Goal: Answer question/provide support: Answer question/provide support

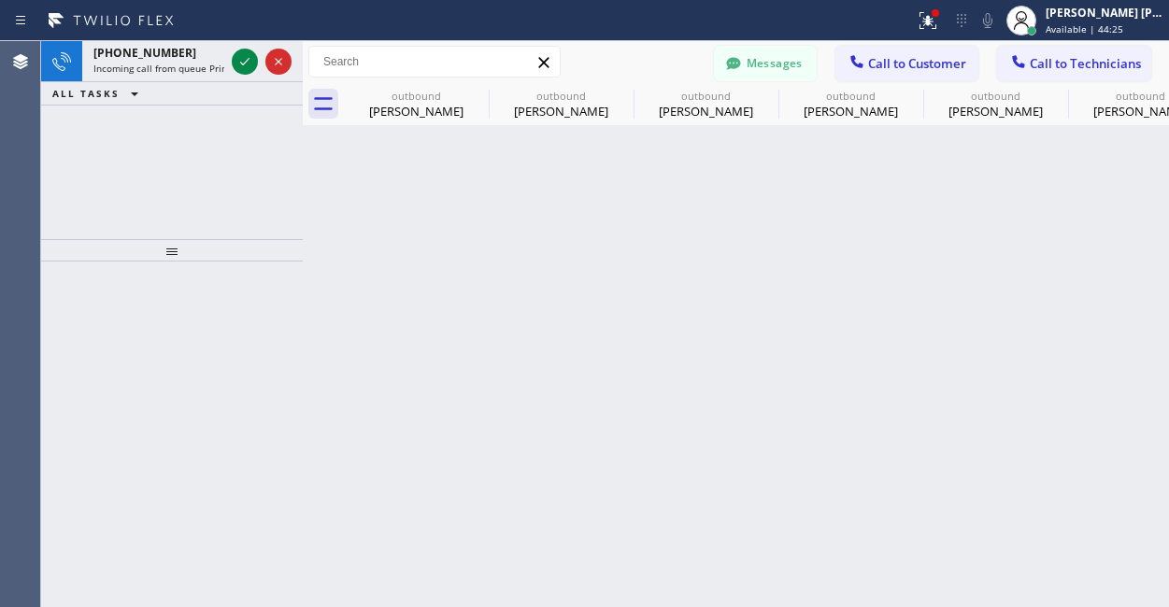
click at [239, 58] on icon at bounding box center [245, 61] width 22 height 22
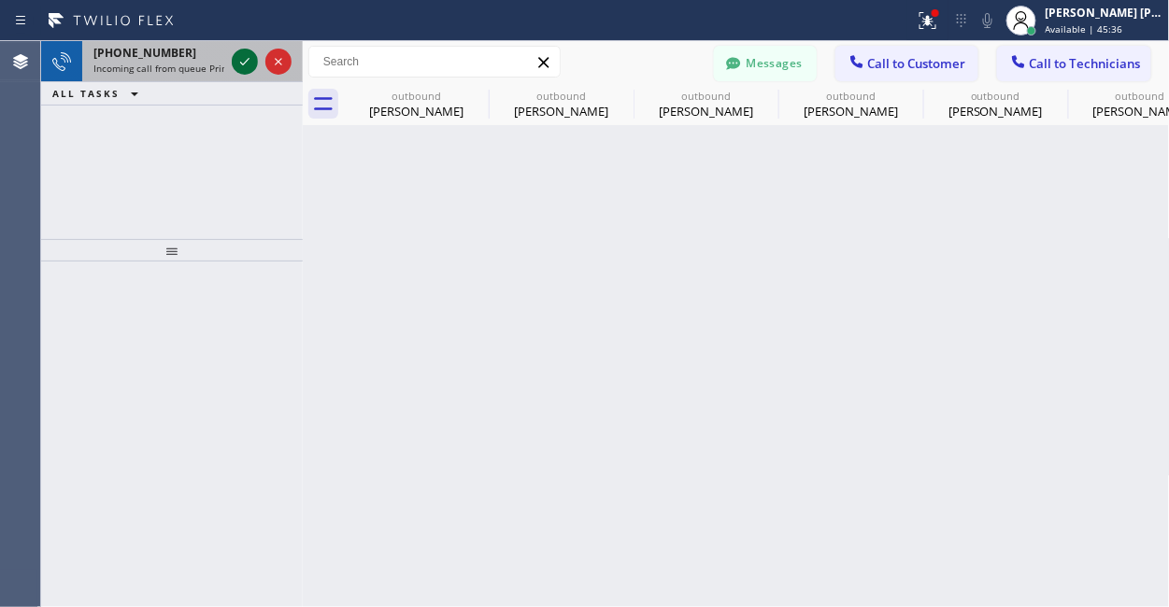
click at [246, 57] on icon at bounding box center [245, 61] width 22 height 22
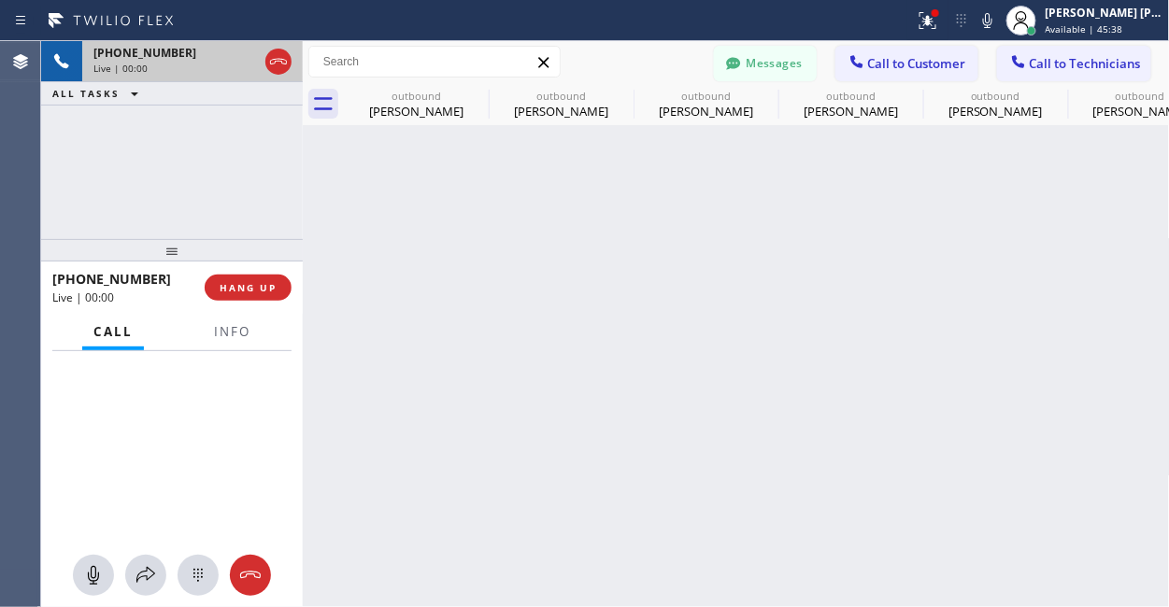
click at [131, 191] on div "[PHONE_NUMBER] Live | 00:00 ALL TASKS ALL TASKS ACTIVE TASKS TASKS IN WRAP UP" at bounding box center [172, 140] width 262 height 198
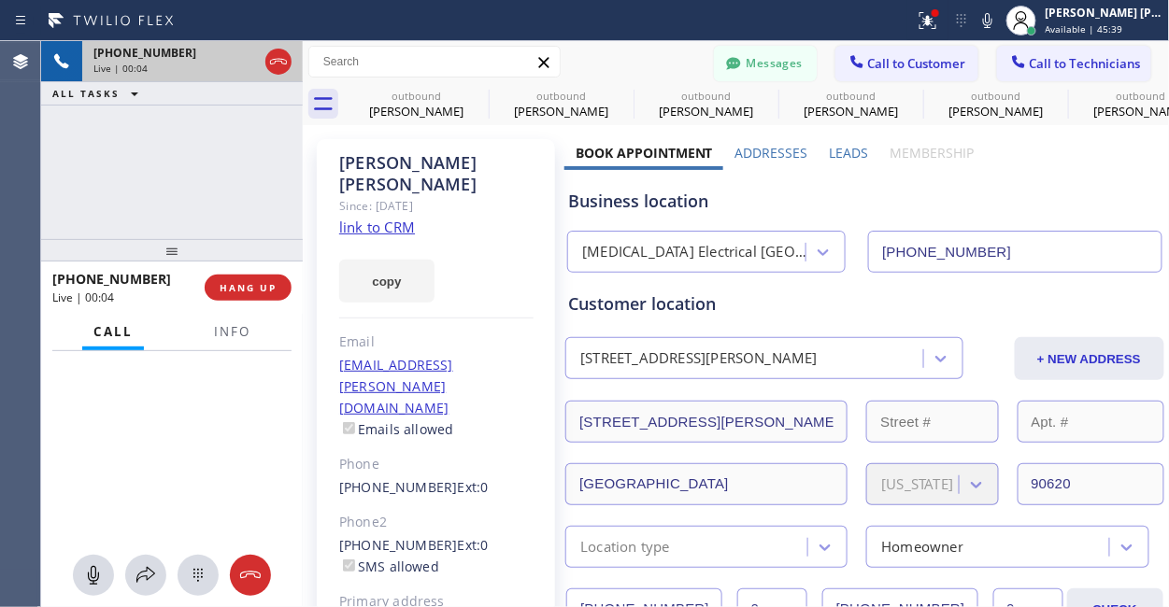
type input "[PHONE_NUMBER]"
click at [407, 218] on link "link to CRM" at bounding box center [377, 227] width 76 height 19
click at [117, 180] on div "[PHONE_NUMBER] Live | 00:10 ALL TASKS ALL TASKS ACTIVE TASKS TASKS IN WRAP UP" at bounding box center [172, 140] width 262 height 198
drag, startPoint x: 183, startPoint y: 170, endPoint x: 212, endPoint y: 177, distance: 29.7
click at [181, 173] on div "[PHONE_NUMBER] Live | 00:20 ALL TASKS ALL TASKS ACTIVE TASKS TASKS IN WRAP UP" at bounding box center [172, 140] width 262 height 198
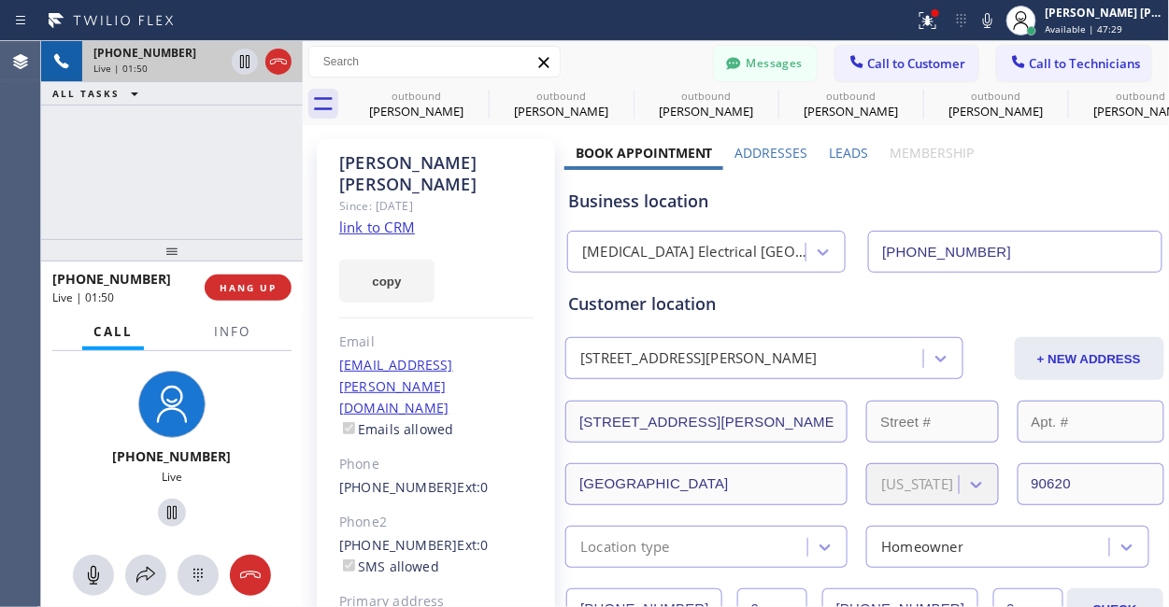
click at [178, 152] on div "[PHONE_NUMBER] Live | 01:50 ALL TASKS ALL TASKS ACTIVE TASKS TASKS IN WRAP UP" at bounding box center [172, 140] width 262 height 198
click at [164, 515] on icon at bounding box center [172, 513] width 22 height 22
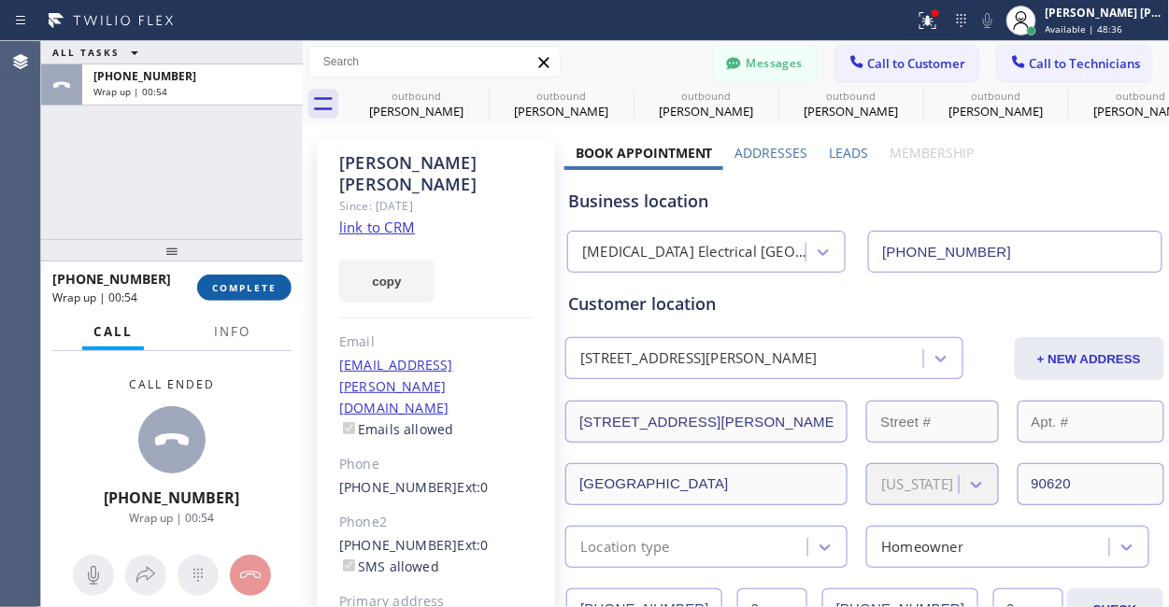
click at [235, 293] on span "COMPLETE" at bounding box center [244, 287] width 64 height 13
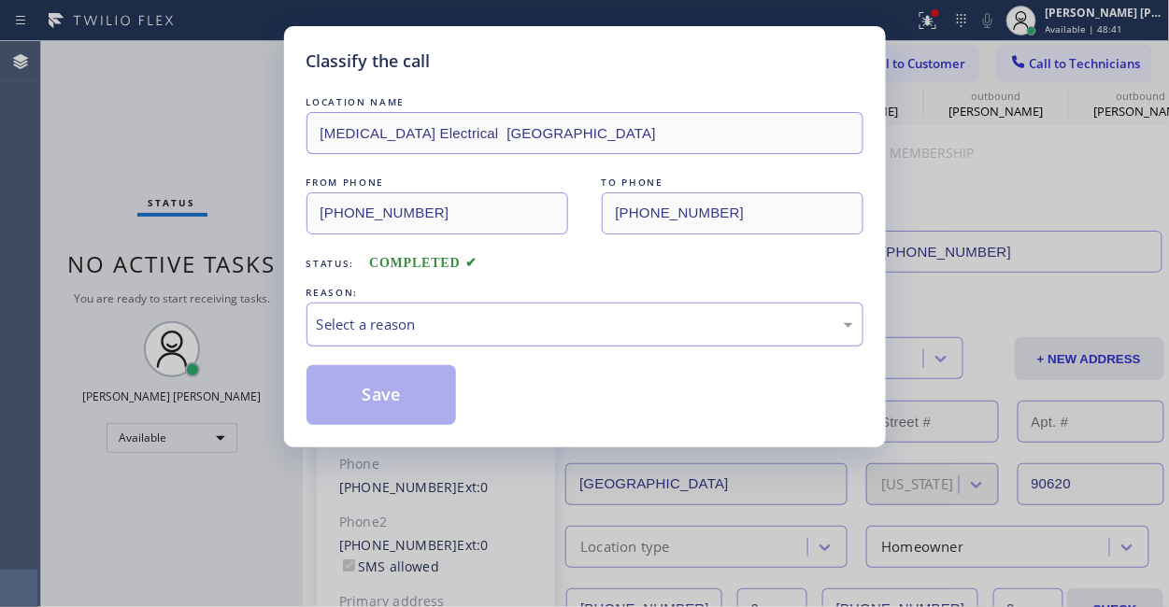
click at [463, 319] on div "Select a reason" at bounding box center [585, 324] width 536 height 21
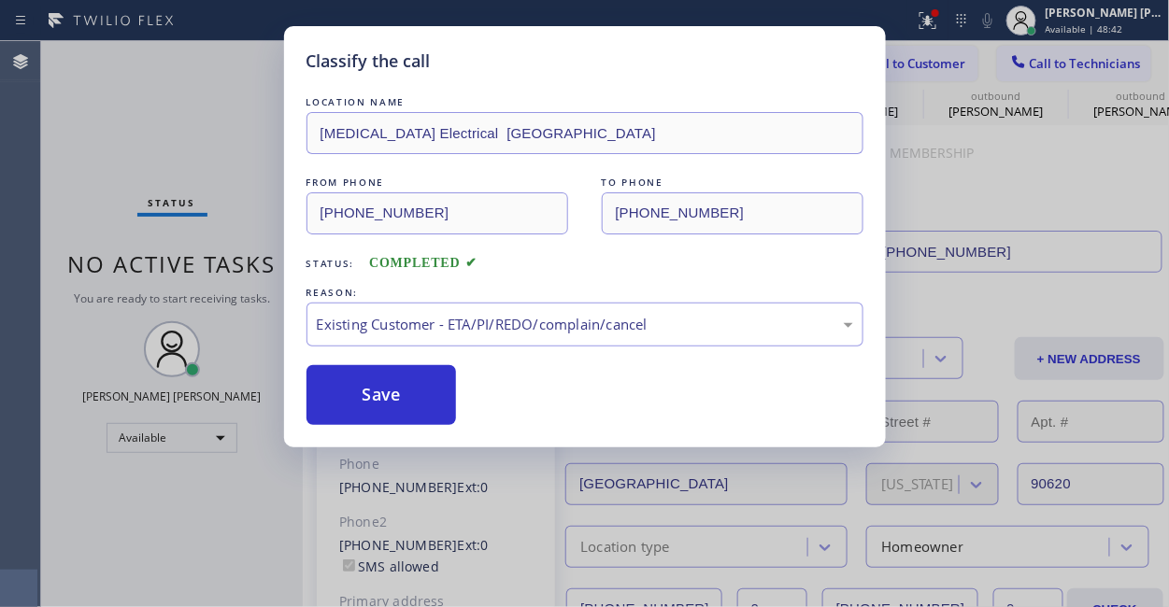
click at [436, 432] on div "Classify the call LOCATION NAME [MEDICAL_DATA] Electrical [GEOGRAPHIC_DATA] FRO…" at bounding box center [585, 236] width 602 height 421
drag, startPoint x: 425, startPoint y: 401, endPoint x: 440, endPoint y: 390, distance: 18.7
click at [425, 400] on button "Save" at bounding box center [382, 395] width 150 height 60
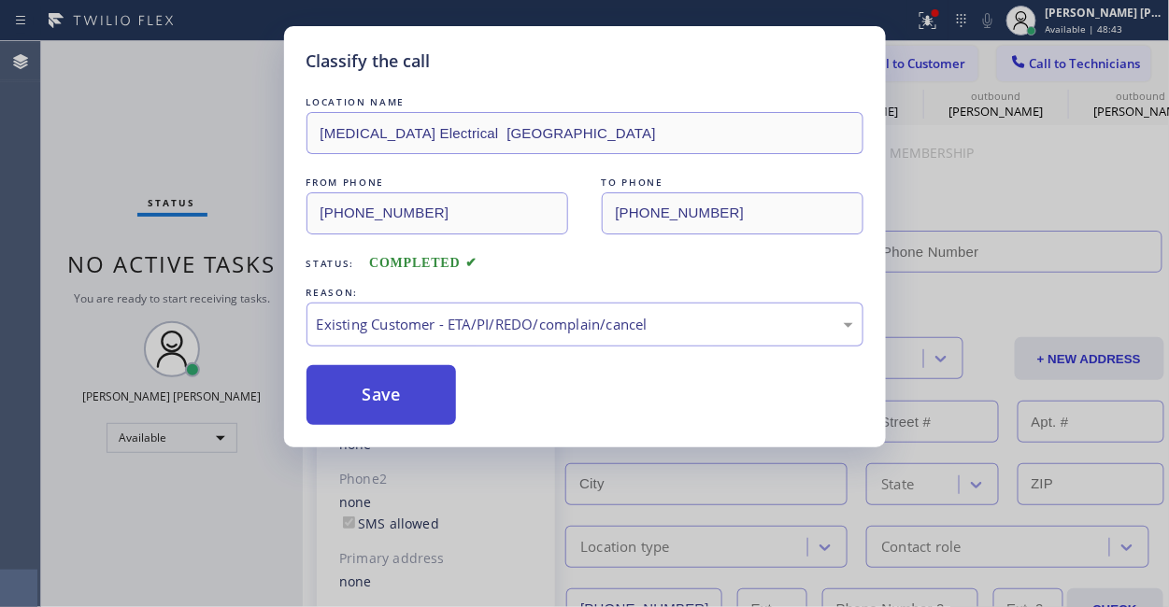
type input "[PHONE_NUMBER]"
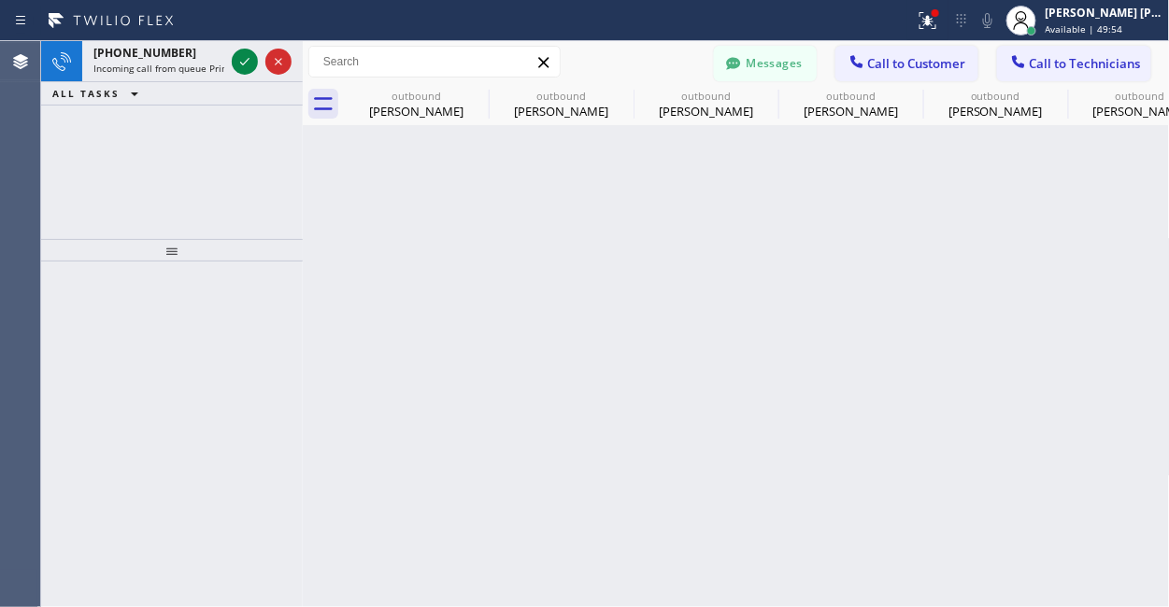
click at [641, 331] on div "Back to Dashboard Change Sender ID Customers Technicians TN [PERSON_NAME] [DATE…" at bounding box center [736, 324] width 867 height 566
drag, startPoint x: 237, startPoint y: 62, endPoint x: 204, endPoint y: 7, distance: 64.6
click at [237, 62] on icon at bounding box center [245, 61] width 22 height 22
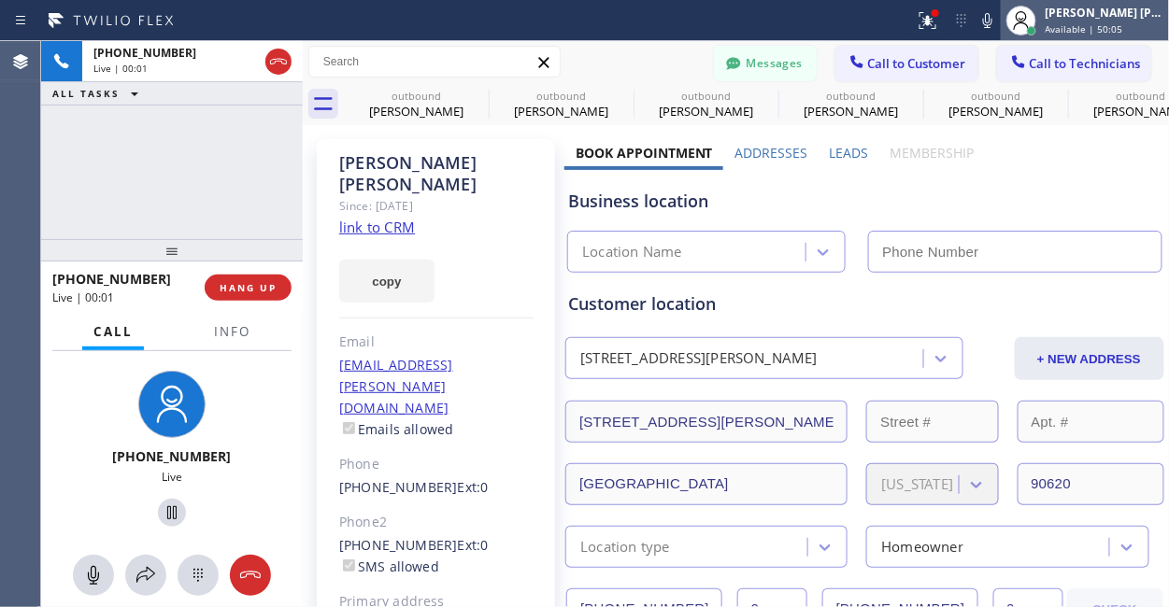
type input "[PHONE_NUMBER]"
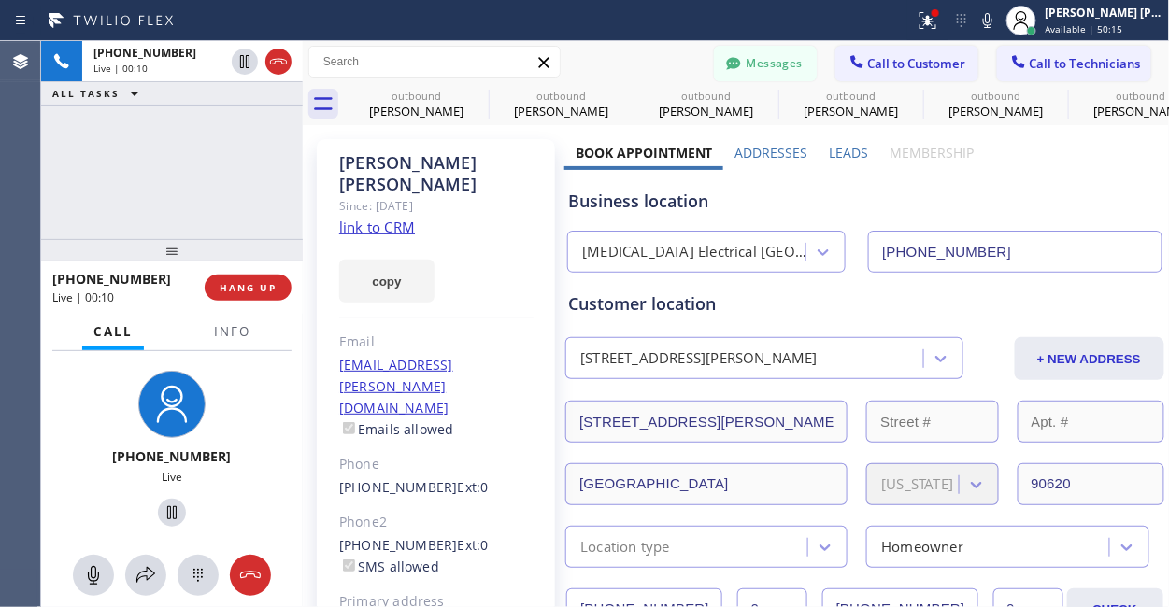
click at [158, 185] on div "[PHONE_NUMBER] Live | 00:10 ALL TASKS ALL TASKS ACTIVE TASKS TASKS IN WRAP UP" at bounding box center [172, 140] width 262 height 198
click at [153, 173] on div "[PHONE_NUMBER] Live | 00:20 ALL TASKS ALL TASKS ACTIVE TASKS TASKS IN WRAP UP" at bounding box center [172, 140] width 262 height 198
click at [209, 171] on div "[PHONE_NUMBER] Live | 00:23 ALL TASKS ALL TASKS ACTIVE TASKS TASKS IN WRAP UP" at bounding box center [172, 140] width 262 height 198
click at [206, 141] on div "[PHONE_NUMBER] Live | 00:30 ALL TASKS ALL TASKS ACTIVE TASKS TASKS IN WRAP UP" at bounding box center [172, 140] width 262 height 198
click at [195, 150] on div "[PHONE_NUMBER] Live | 00:33 ALL TASKS ALL TASKS ACTIVE TASKS TASKS IN WRAP UP" at bounding box center [172, 140] width 262 height 198
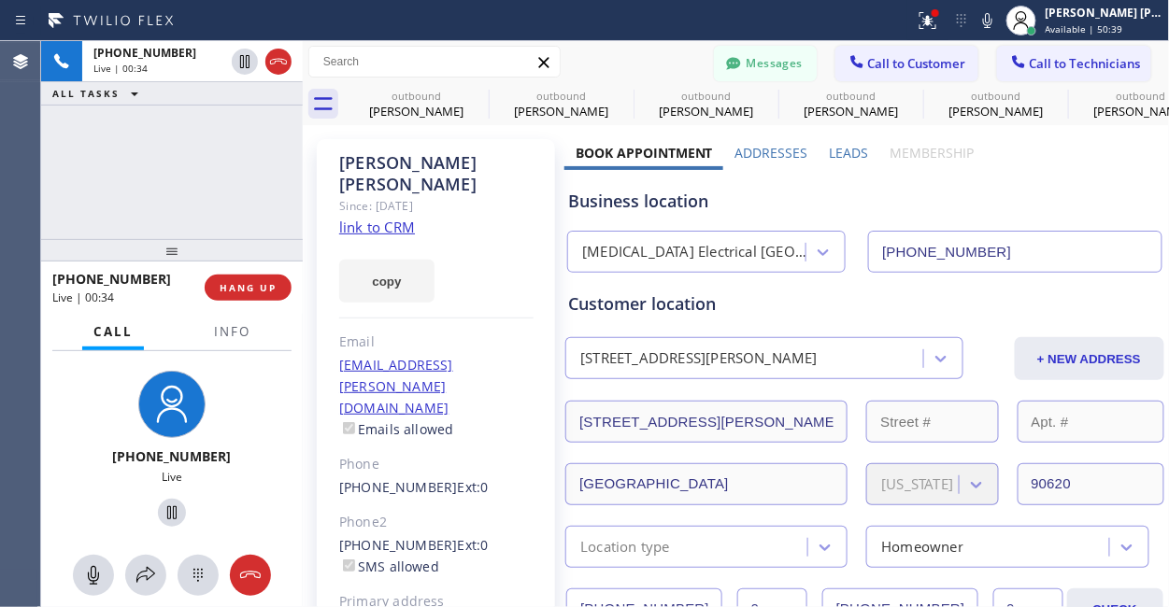
click at [228, 476] on div "Live" at bounding box center [172, 477] width 247 height 16
click at [161, 513] on icon at bounding box center [172, 513] width 22 height 22
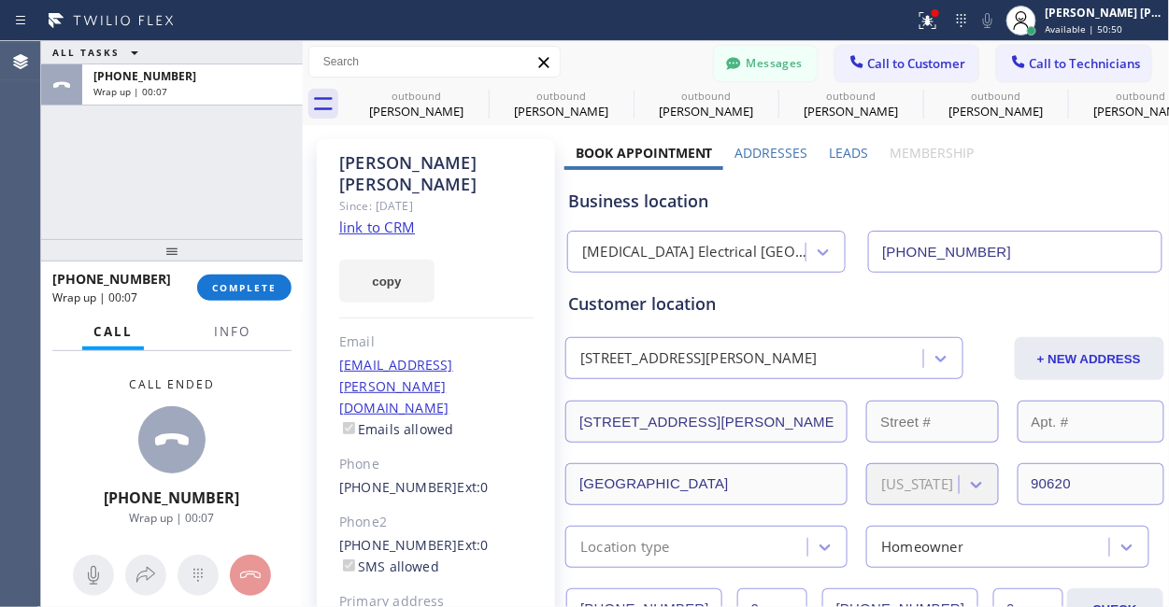
click at [992, 247] on input "[PHONE_NUMBER]" at bounding box center [1014, 252] width 293 height 42
drag, startPoint x: 148, startPoint y: 282, endPoint x: 64, endPoint y: 282, distance: 83.2
click at [64, 282] on div "[PHONE_NUMBER]" at bounding box center [118, 279] width 132 height 18
copy span "7148820416"
click at [250, 282] on span "COMPLETE" at bounding box center [244, 287] width 64 height 13
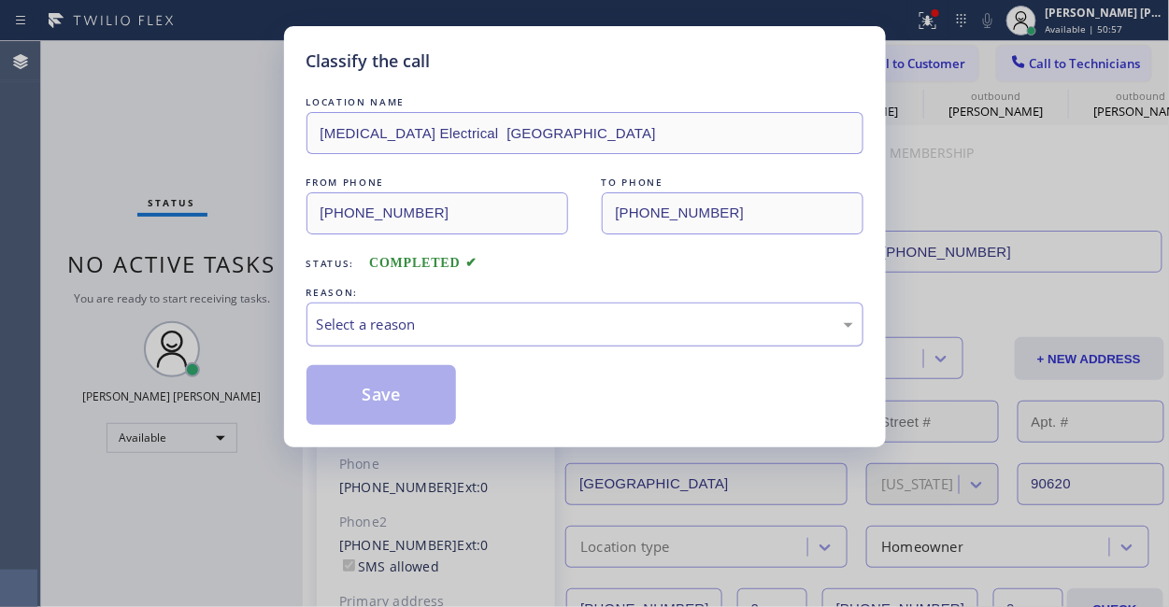
click at [418, 324] on div "Select a reason" at bounding box center [585, 324] width 536 height 21
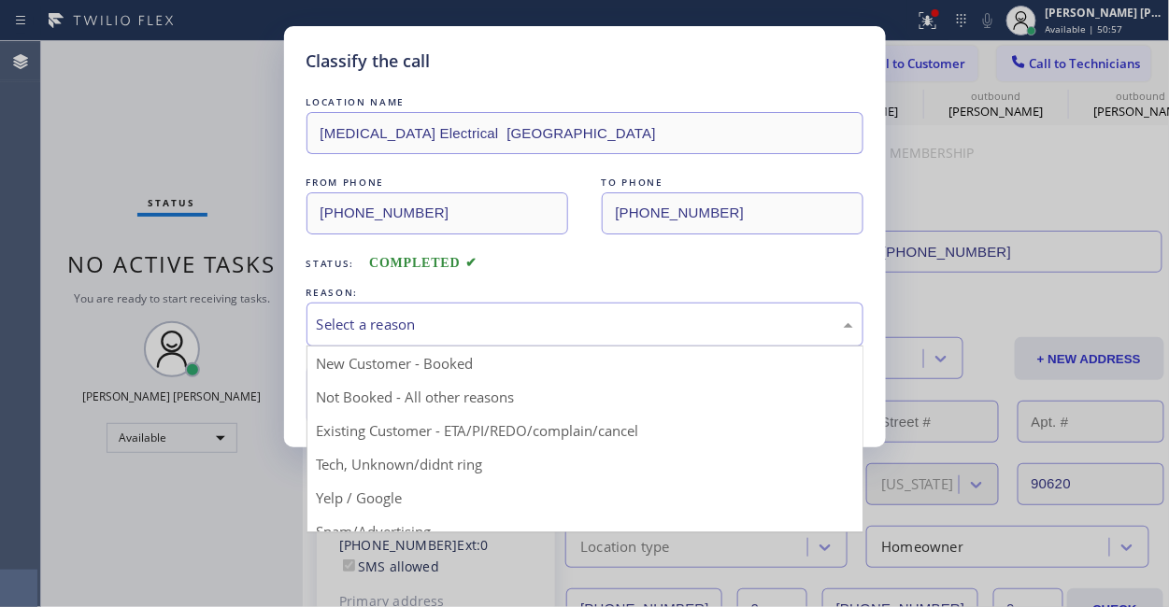
drag, startPoint x: 480, startPoint y: 433, endPoint x: 462, endPoint y: 426, distance: 19.8
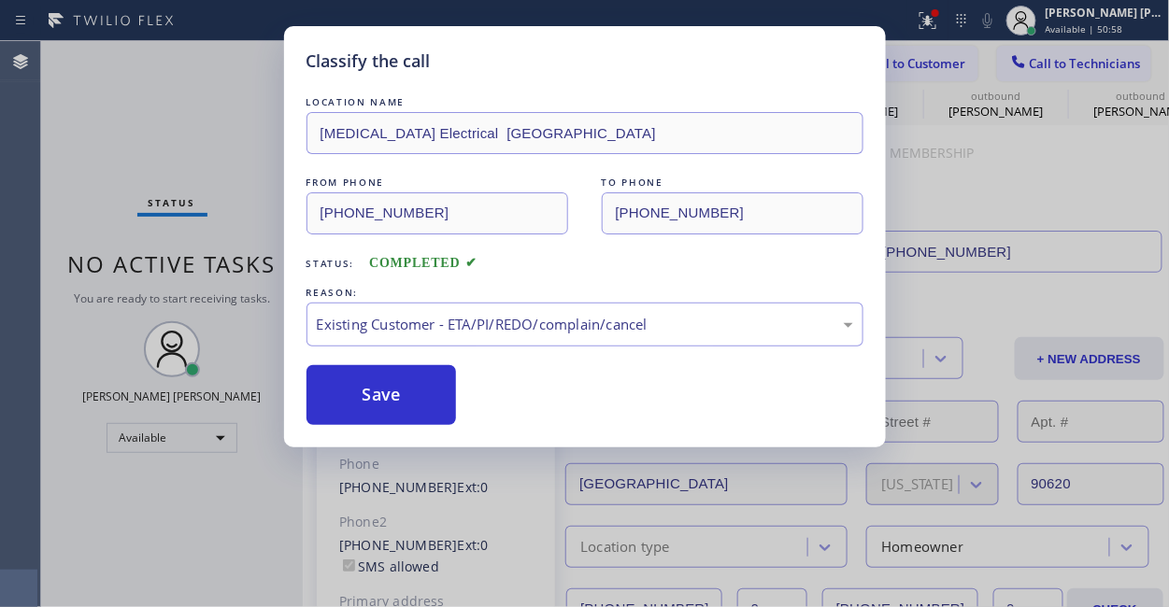
drag, startPoint x: 408, startPoint y: 395, endPoint x: 133, endPoint y: 81, distance: 417.9
click at [407, 395] on button "Save" at bounding box center [382, 395] width 150 height 60
click at [384, 393] on button "Save" at bounding box center [382, 395] width 150 height 60
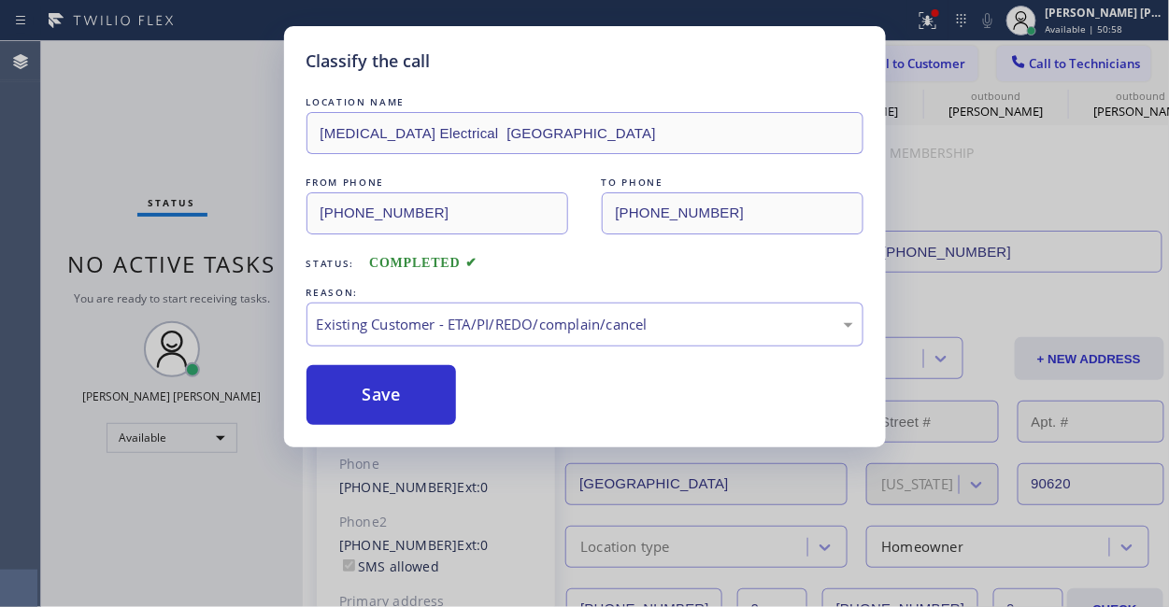
click at [93, 154] on div "Classify the call LOCATION NAME [MEDICAL_DATA] Electrical [GEOGRAPHIC_DATA] FRO…" at bounding box center [584, 303] width 1169 height 607
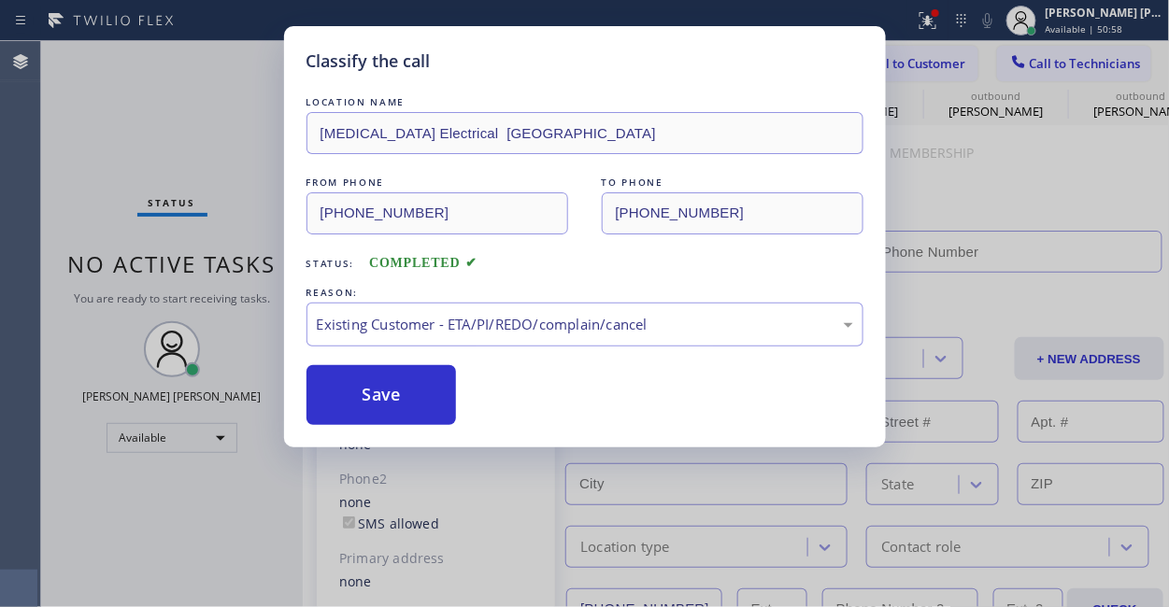
type input "[PHONE_NUMBER]"
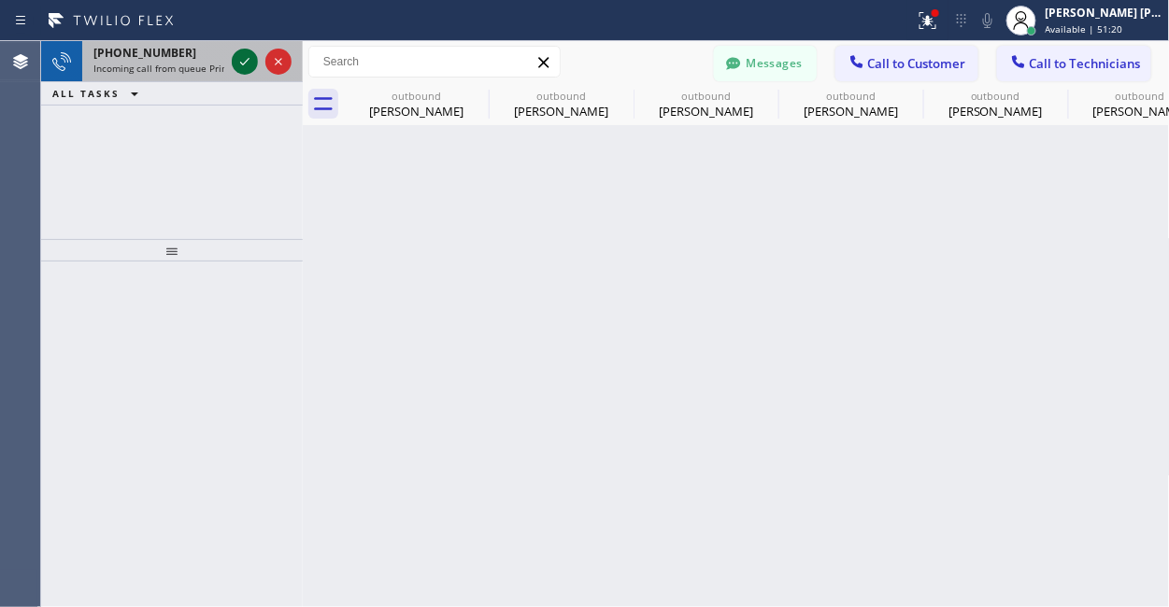
click at [249, 64] on icon at bounding box center [245, 61] width 22 height 22
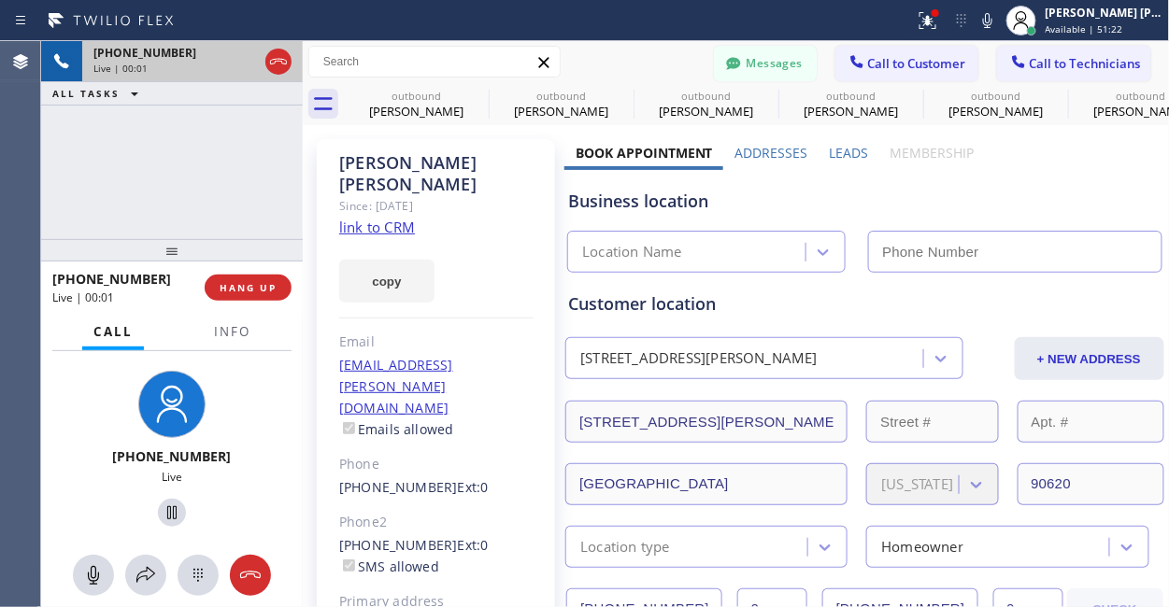
click at [165, 168] on div "[PHONE_NUMBER] Live | 00:01 ALL TASKS ALL TASKS ACTIVE TASKS TASKS IN WRAP UP" at bounding box center [172, 140] width 262 height 198
type input "[PHONE_NUMBER]"
click at [209, 205] on div "[PHONE_NUMBER] Live | 00:46 ALL TASKS ALL TASKS ACTIVE TASKS TASKS IN WRAP UP" at bounding box center [172, 140] width 262 height 198
click at [209, 205] on div "[PHONE_NUMBER] Live | 00:47 ALL TASKS ALL TASKS ACTIVE TASKS TASKS IN WRAP UP" at bounding box center [172, 140] width 262 height 198
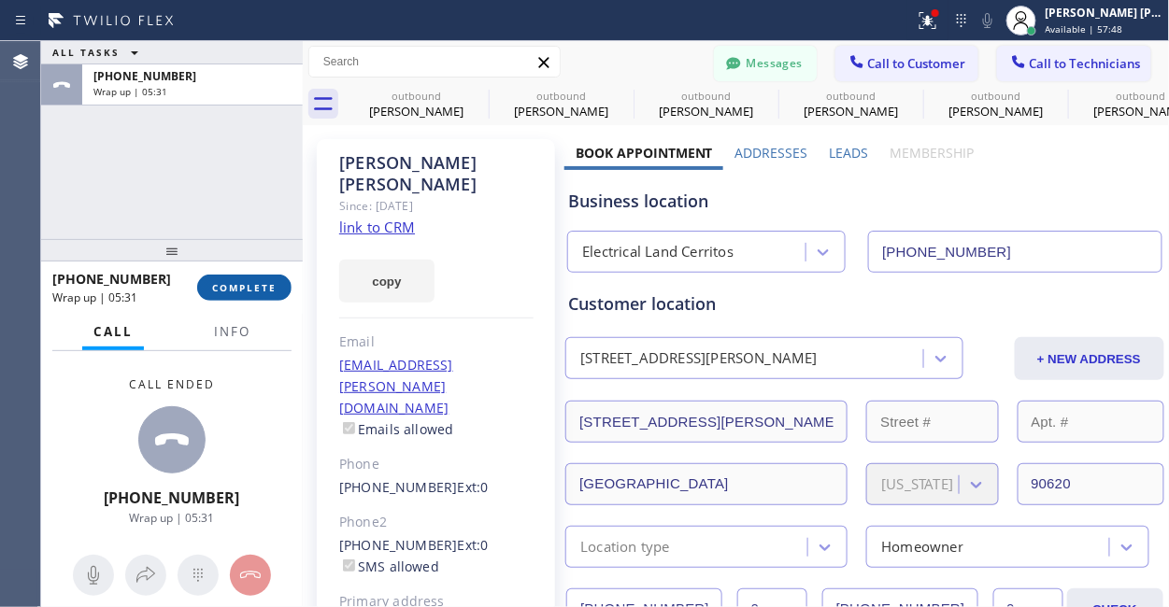
click at [246, 282] on span "COMPLETE" at bounding box center [244, 287] width 64 height 13
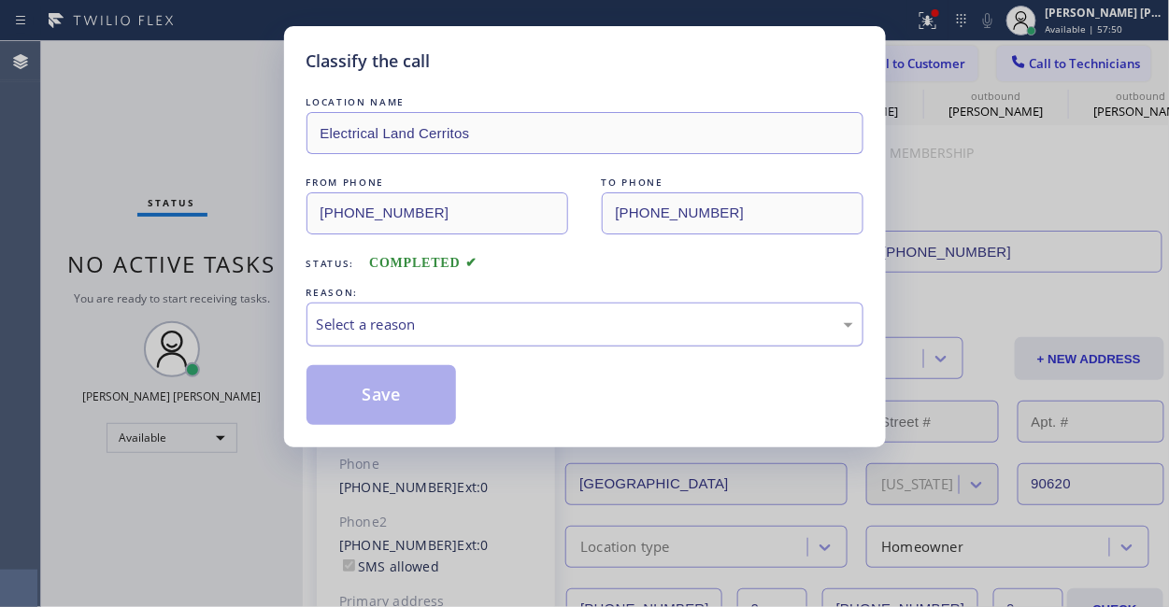
click at [436, 320] on div "Select a reason" at bounding box center [585, 324] width 536 height 21
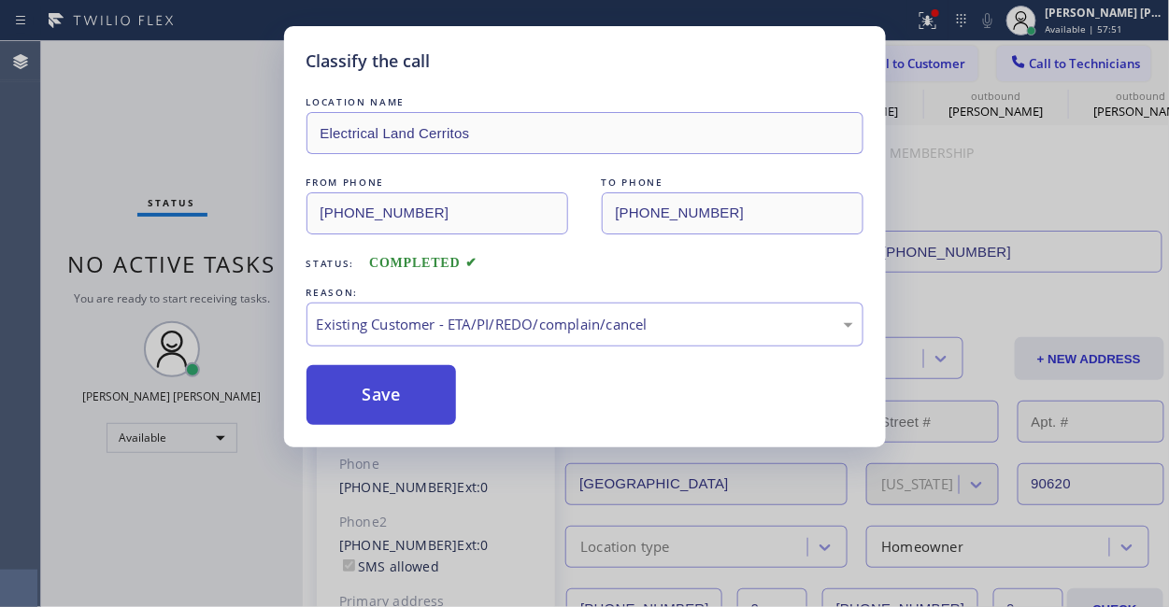
click at [393, 393] on button "Save" at bounding box center [382, 395] width 150 height 60
click at [334, 399] on button "Save" at bounding box center [382, 395] width 150 height 60
type input "[PHONE_NUMBER]"
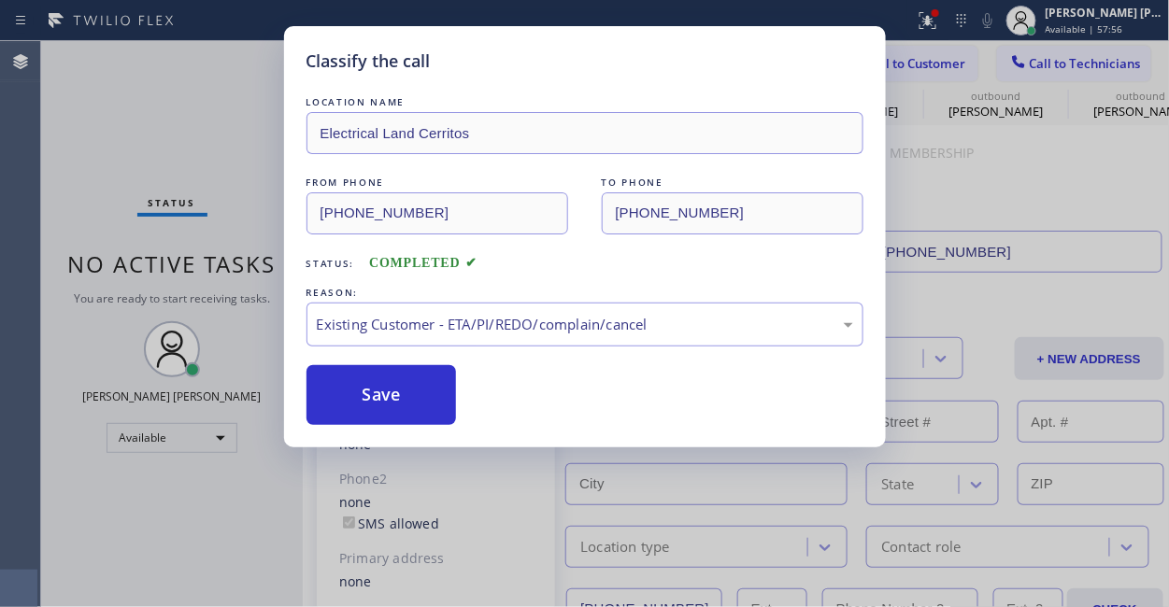
click at [221, 530] on div "Status No active tasks You are ready to start receiving tasks. [PERSON_NAME] [P…" at bounding box center [172, 324] width 262 height 566
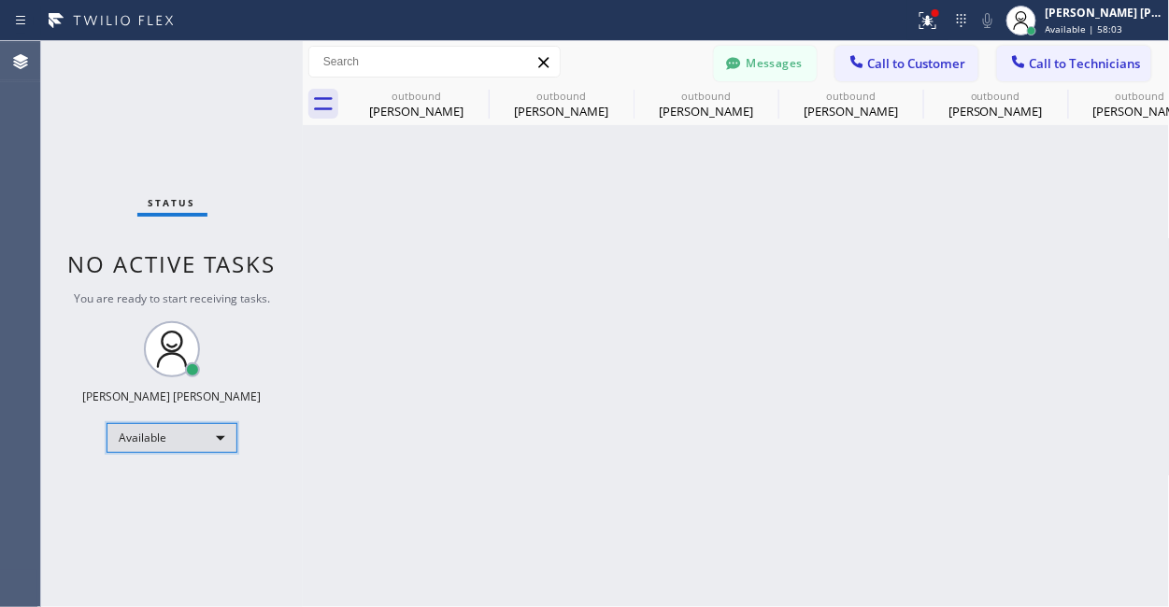
click at [181, 432] on div "Available" at bounding box center [172, 438] width 131 height 30
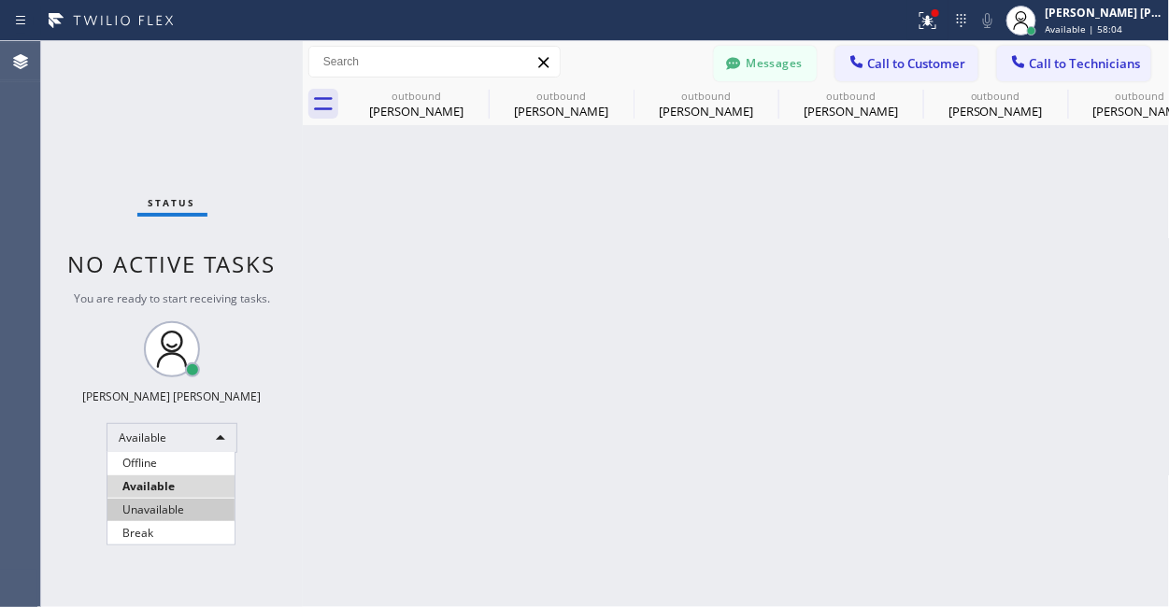
click at [165, 515] on li "Unavailable" at bounding box center [170, 510] width 127 height 22
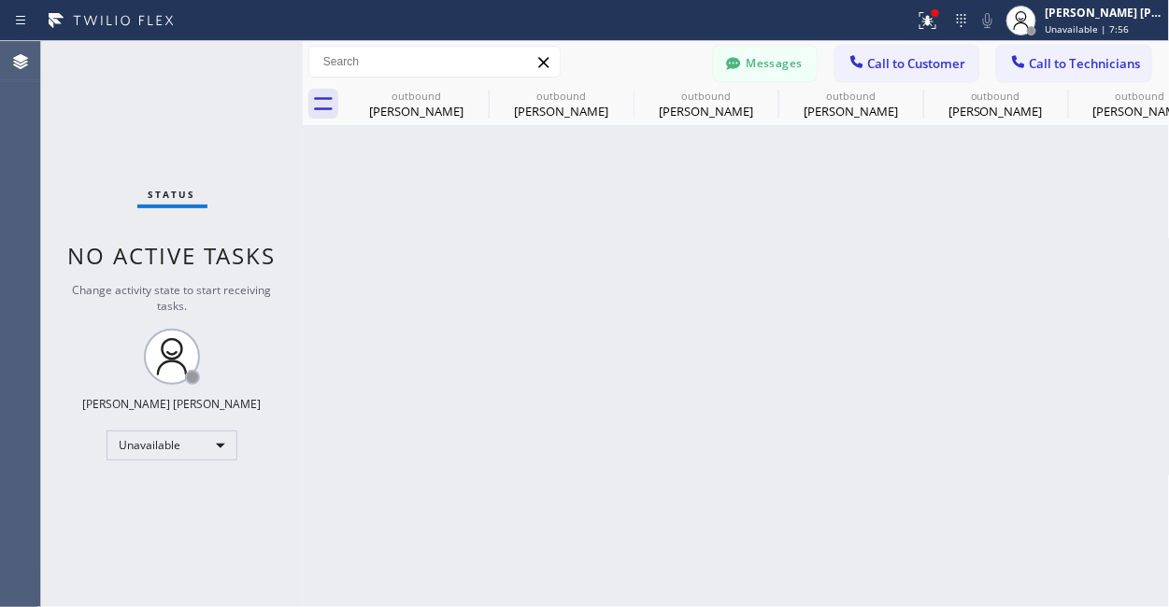
click at [384, 372] on div "Back to Dashboard Change Sender ID Customers Technicians TN [PERSON_NAME] [DATE…" at bounding box center [736, 324] width 867 height 566
